Goal: Obtain resource: Download file/media

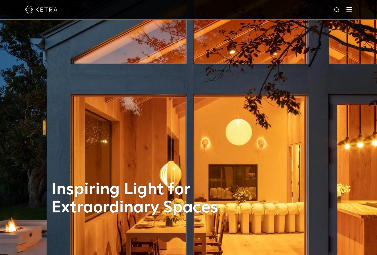
click at [352, 10] on img at bounding box center [349, 9] width 6 height 5
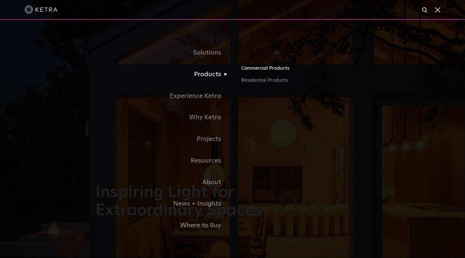
click at [251, 69] on link "Commercial Products" at bounding box center [305, 70] width 128 height 12
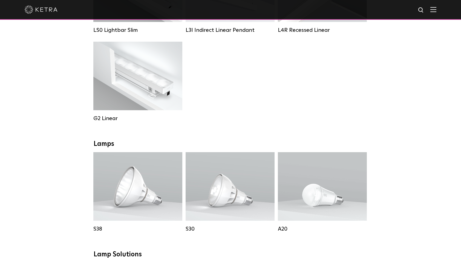
scroll to position [274, 0]
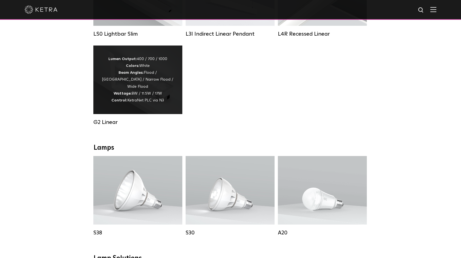
click at [138, 79] on div "Lumen Output: 400 / 700 / 1000 Colors: White Beam Angles: Flood / Graze / Narro…" at bounding box center [138, 80] width 73 height 48
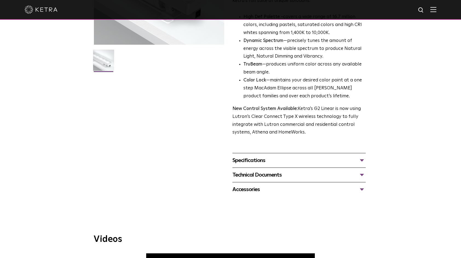
scroll to position [137, 0]
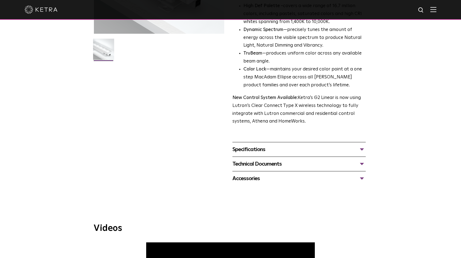
click at [254, 151] on div "Specifications" at bounding box center [298, 149] width 133 height 9
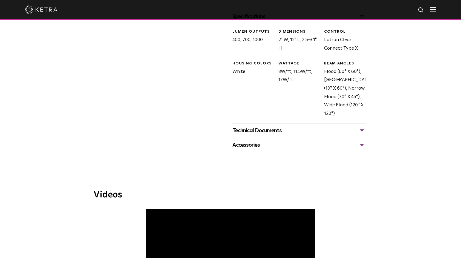
scroll to position [274, 0]
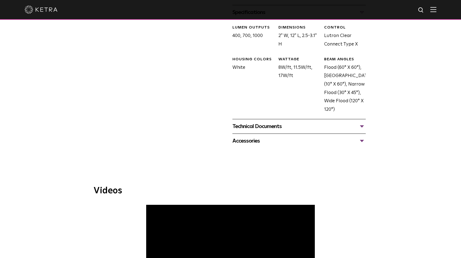
click at [254, 128] on div "Technical Documents" at bounding box center [298, 126] width 133 height 9
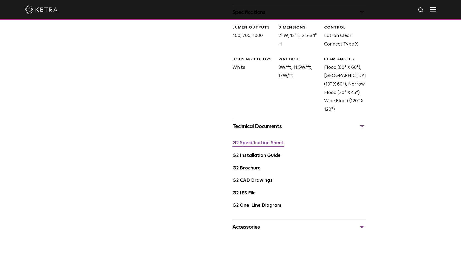
click at [254, 144] on link "G2 Specification Sheet" at bounding box center [257, 142] width 51 height 5
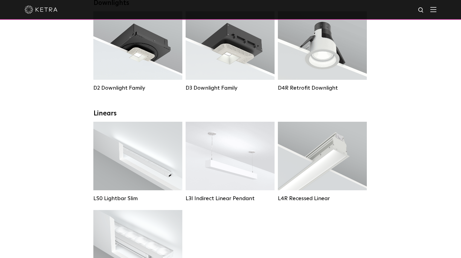
scroll to position [137, 0]
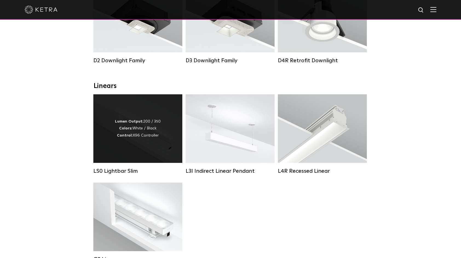
click at [148, 155] on div "Lumen Output: 200 / 350 Colors: White / Black Control: X96 Controller" at bounding box center [137, 128] width 89 height 68
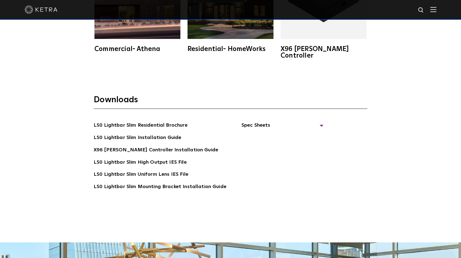
scroll to position [1095, 0]
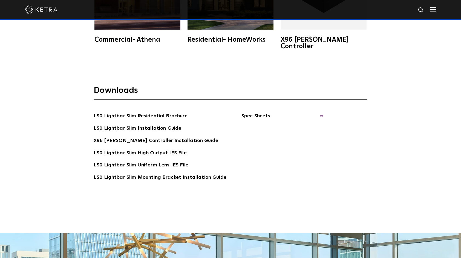
click at [256, 112] on span "Spec Sheets" at bounding box center [283, 118] width 82 height 12
click at [260, 124] on link "LS0 Lightbar Slim Spec Sheet" at bounding box center [283, 128] width 70 height 9
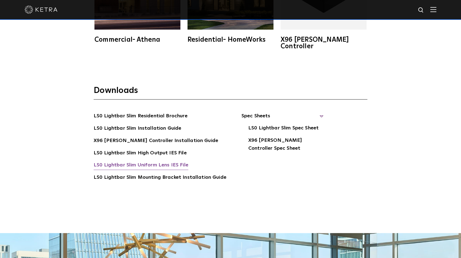
click at [172, 161] on link "LS0 Lightbar Slim Uniform Lens IES File" at bounding box center [141, 165] width 95 height 9
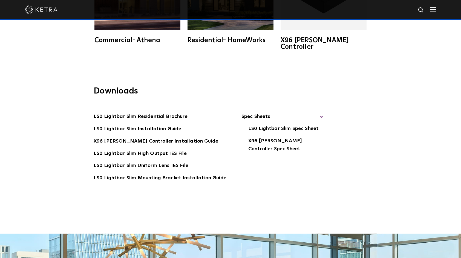
scroll to position [1068, 0]
